Goal: Ask a question

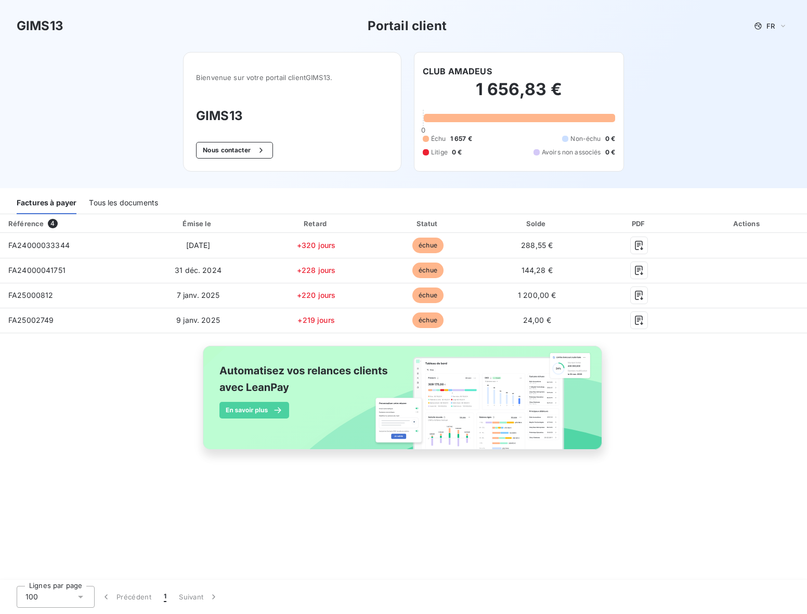
click at [44, 200] on div "Factures à payer" at bounding box center [47, 203] width 60 height 22
click at [517, 154] on div "Échu 1 657 € Non-échu 0 € Litige 0 € Avoirs non associés 0 €" at bounding box center [518, 145] width 192 height 23
click at [744, 222] on div "Actions" at bounding box center [746, 223] width 115 height 10
click at [232, 150] on button "Nous contacter" at bounding box center [234, 150] width 77 height 17
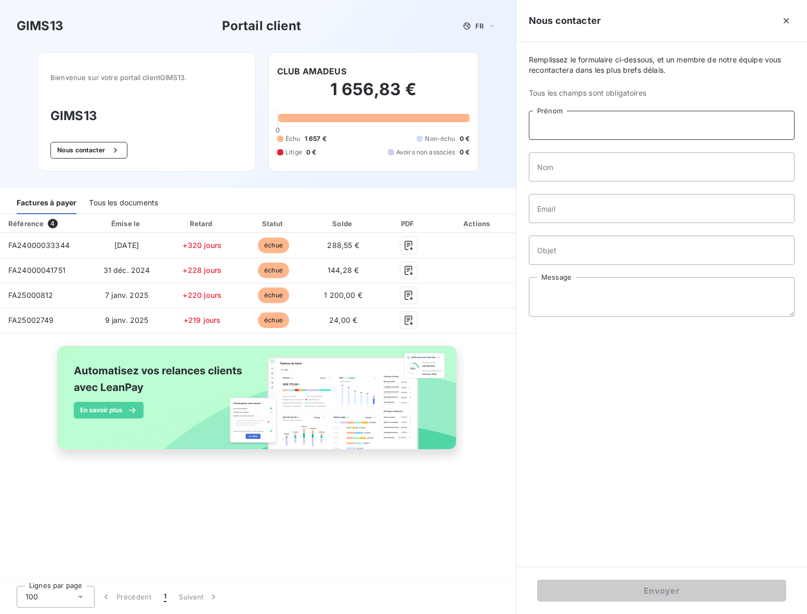
click at [591, 126] on input "Prénom" at bounding box center [662, 125] width 266 height 29
type input "[PERSON_NAME]"
type input "corradi"
type input "[PERSON_NAME][EMAIL_ADDRESS][DOMAIN_NAME]"
click at [578, 250] on input "Objet" at bounding box center [662, 249] width 266 height 29
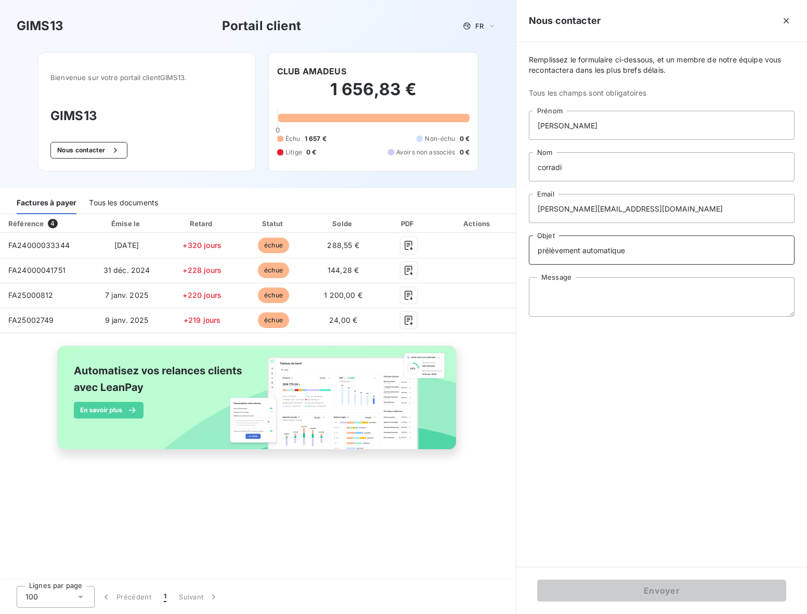
type input "prélèvement automatique"
click at [543, 293] on textarea "Message" at bounding box center [662, 296] width 266 height 39
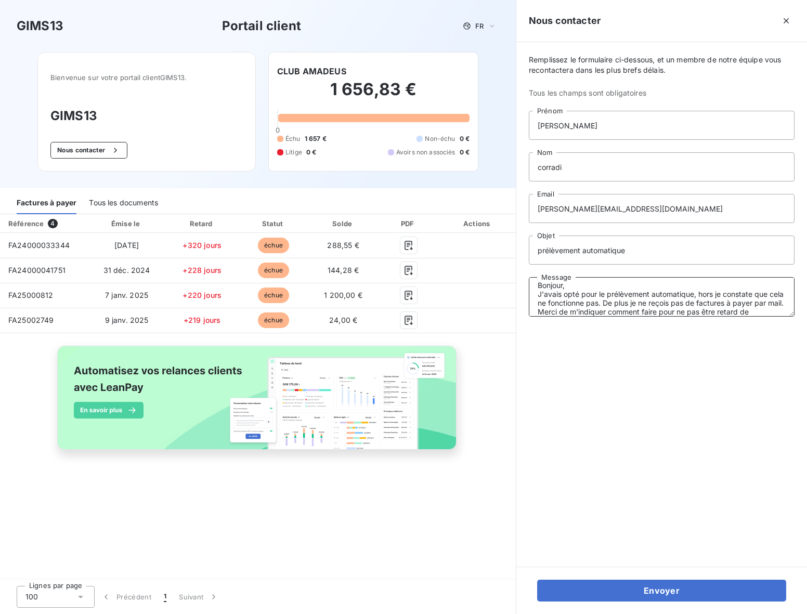
scroll to position [16, 0]
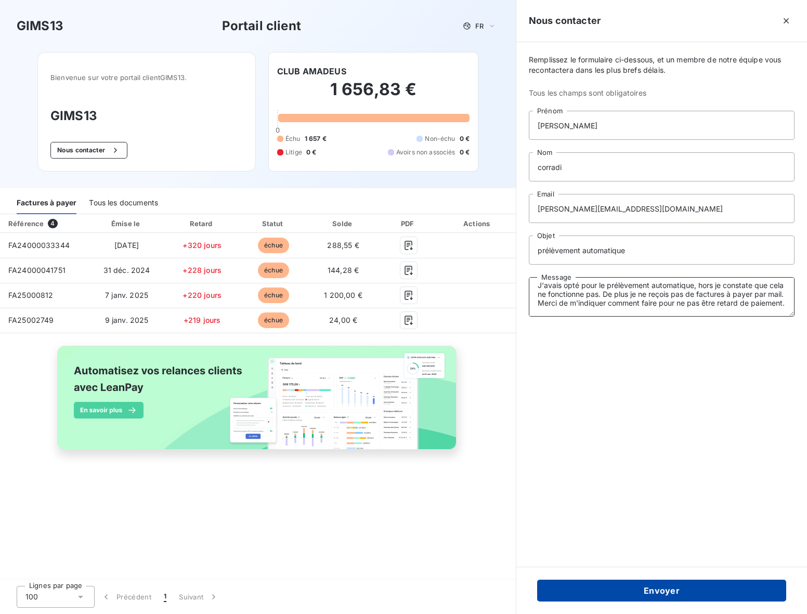
type textarea "Bonjour, J'avais opté pour le prélèvement automatique, hors je constate que cel…"
click at [666, 588] on button "Envoyer" at bounding box center [661, 590] width 249 height 22
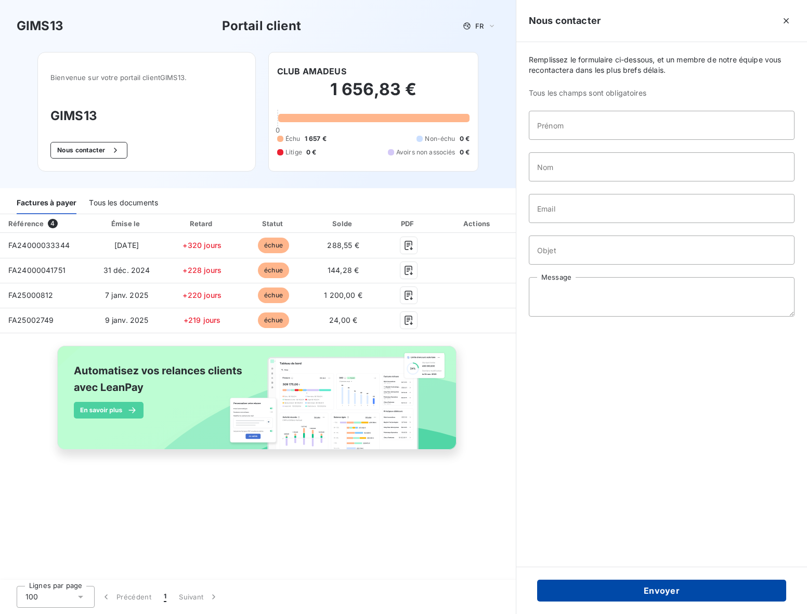
scroll to position [0, 0]
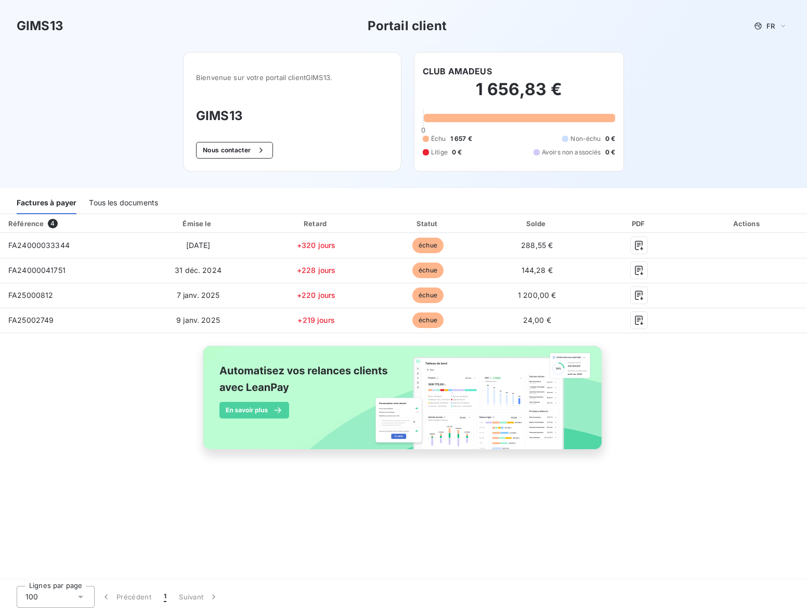
click at [39, 27] on h3 "GIMS13" at bounding box center [40, 26] width 47 height 19
click at [117, 202] on div "Tous les documents" at bounding box center [123, 203] width 69 height 22
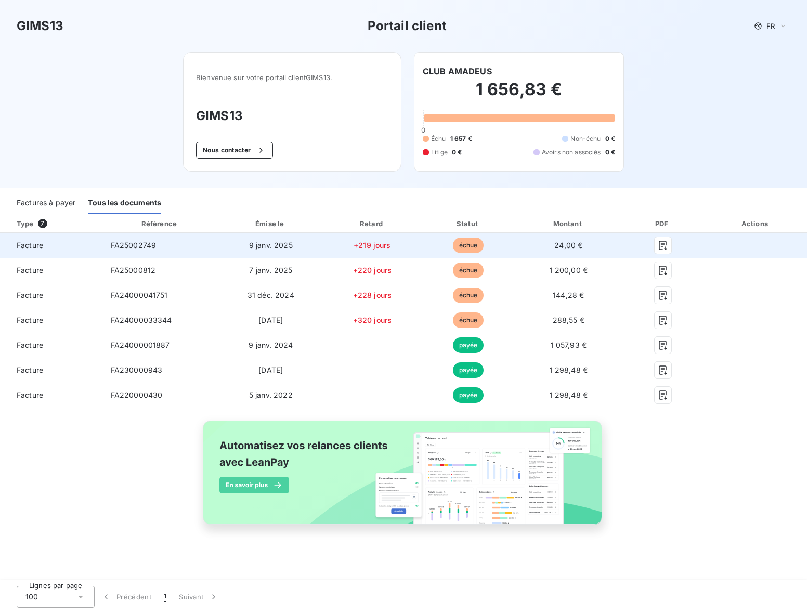
click at [469, 246] on span "échue" at bounding box center [468, 245] width 31 height 16
drag, startPoint x: 564, startPoint y: 241, endPoint x: 585, endPoint y: 242, distance: 20.3
click at [565, 241] on span "24,00 €" at bounding box center [568, 245] width 28 height 9
click at [659, 242] on icon "button" at bounding box center [662, 245] width 10 height 10
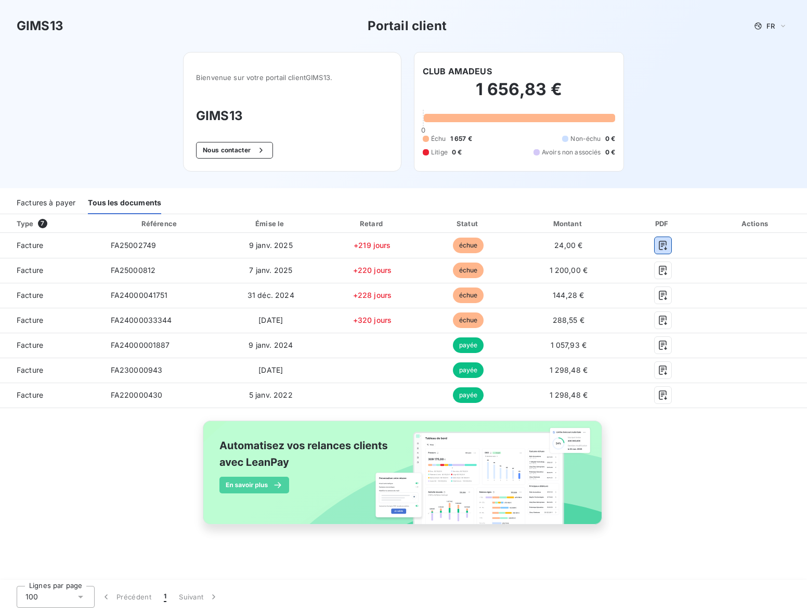
click at [45, 202] on div "Factures à payer" at bounding box center [46, 203] width 59 height 22
